Goal: Transaction & Acquisition: Purchase product/service

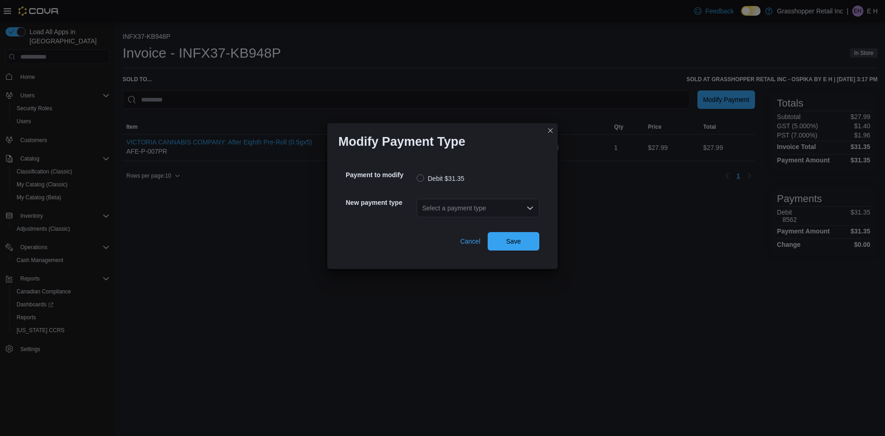
click at [455, 209] on div "Select a payment type" at bounding box center [478, 208] width 123 height 18
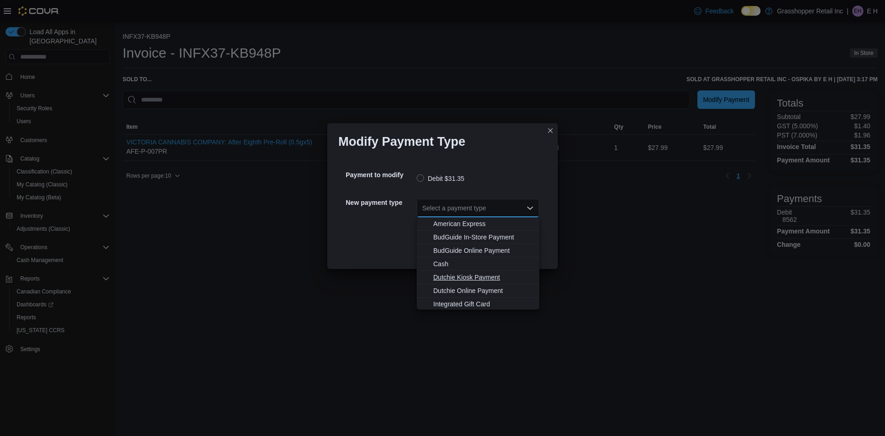
scroll to position [55, 0]
click at [461, 258] on span "MasterCard" at bounding box center [483, 262] width 100 height 9
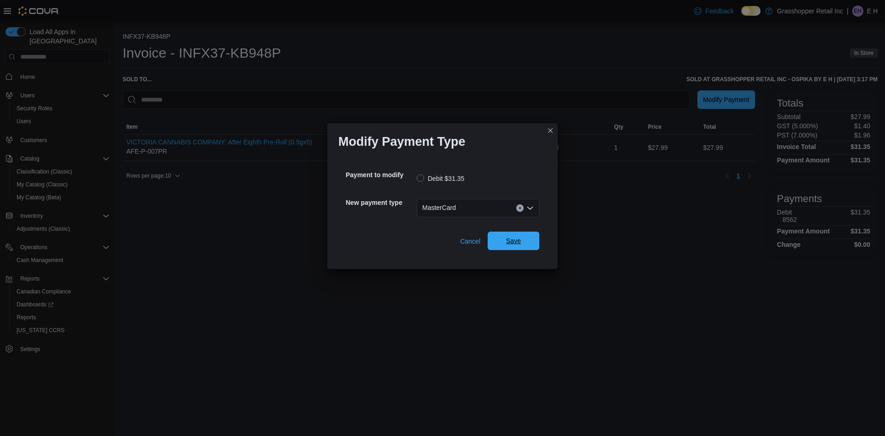
click at [516, 244] on span "Save" at bounding box center [513, 240] width 15 height 9
